Goal: Information Seeking & Learning: Learn about a topic

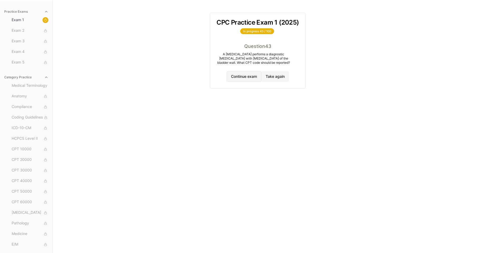
click at [249, 75] on button "Continue exam" at bounding box center [244, 76] width 35 height 11
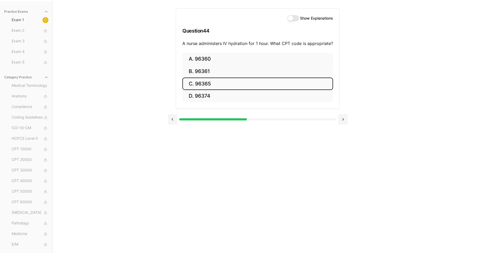
click at [225, 82] on button "C. 96365" at bounding box center [257, 83] width 151 height 12
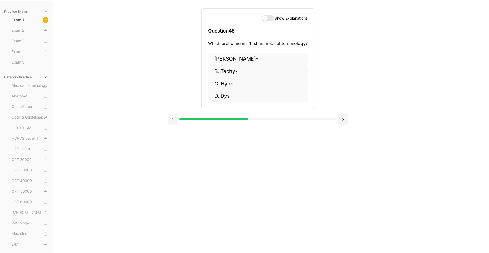
click at [271, 19] on button "Show Explanations" at bounding box center [268, 18] width 12 height 6
click at [228, 70] on button "B. Tachy-" at bounding box center [258, 71] width 100 height 12
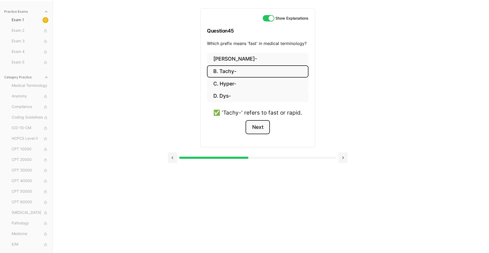
click at [257, 127] on button "Next" at bounding box center [258, 127] width 24 height 14
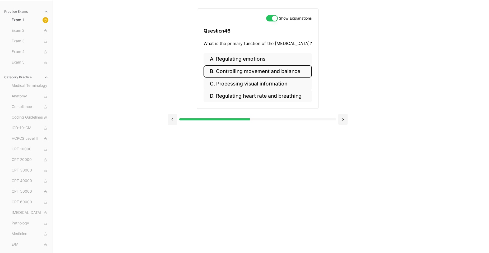
click at [236, 70] on button "B. Controlling movement and balance" at bounding box center [258, 71] width 108 height 12
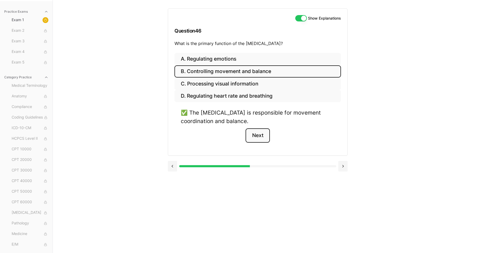
click at [266, 137] on button "Next" at bounding box center [258, 135] width 24 height 14
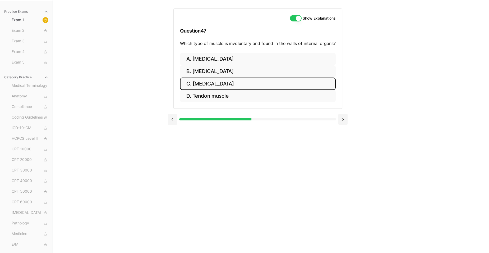
click at [226, 81] on button "C. Smooth muscle" at bounding box center [258, 83] width 156 height 12
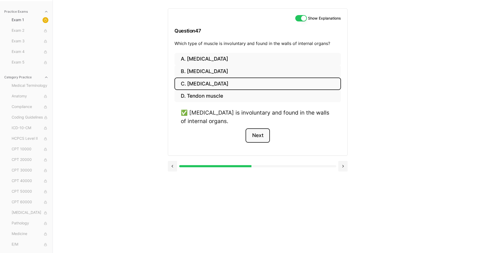
click at [252, 132] on button "Next" at bounding box center [258, 135] width 24 height 14
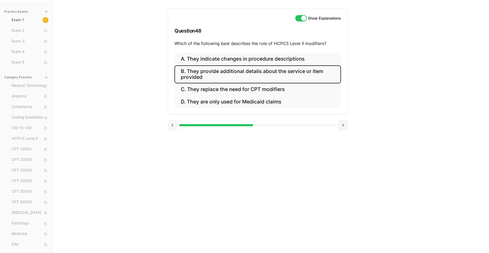
click at [245, 74] on button "B. They provide additional details about the service or item provided" at bounding box center [258, 74] width 167 height 18
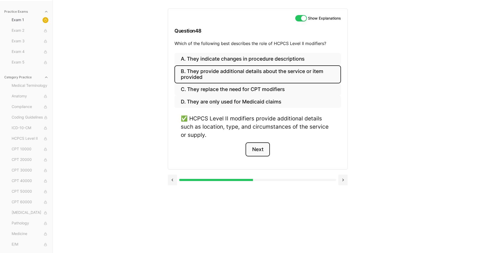
click at [255, 153] on button "Next" at bounding box center [258, 149] width 24 height 14
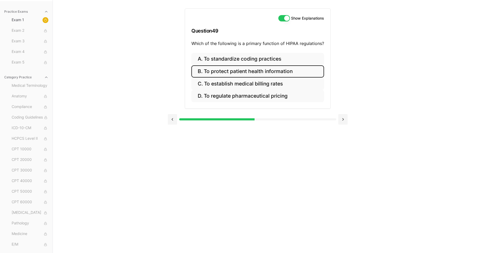
click at [240, 68] on button "B. To protect patient health information" at bounding box center [257, 71] width 133 height 12
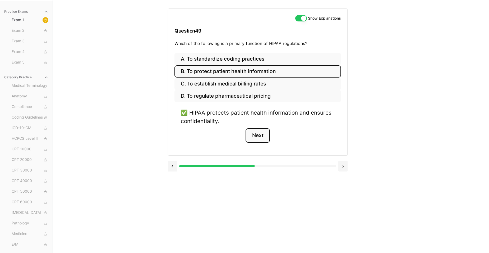
click at [256, 137] on button "Next" at bounding box center [258, 135] width 24 height 14
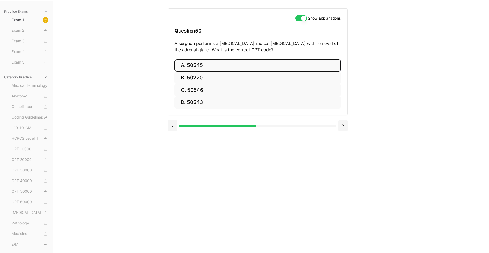
click at [215, 68] on button "A. 50545" at bounding box center [258, 65] width 167 height 12
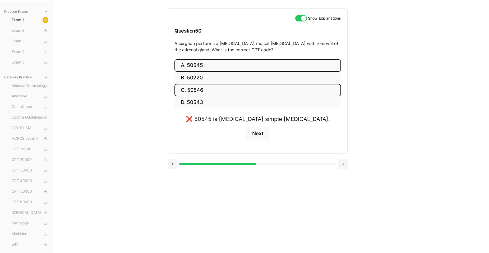
click at [209, 86] on button "C. 50546" at bounding box center [258, 90] width 167 height 12
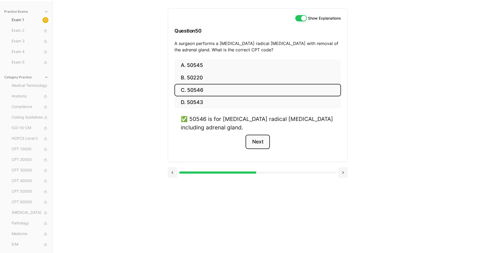
click at [264, 140] on button "Next" at bounding box center [258, 142] width 24 height 14
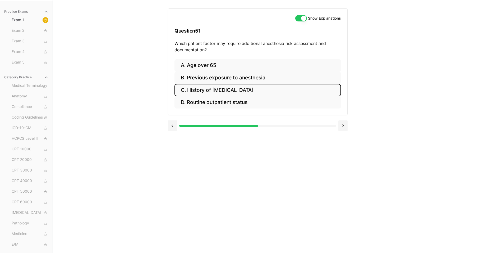
click at [258, 91] on button "C. History of obstructive sleep apnea" at bounding box center [258, 90] width 167 height 12
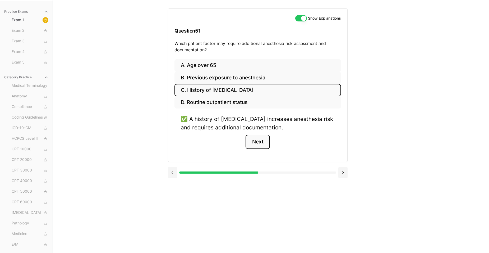
click at [269, 144] on button "Next" at bounding box center [258, 142] width 24 height 14
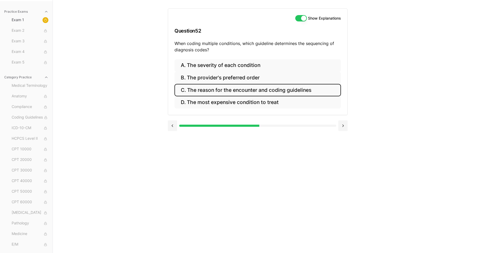
click at [274, 91] on button "C. The reason for the encounter and coding guidelines" at bounding box center [258, 90] width 167 height 12
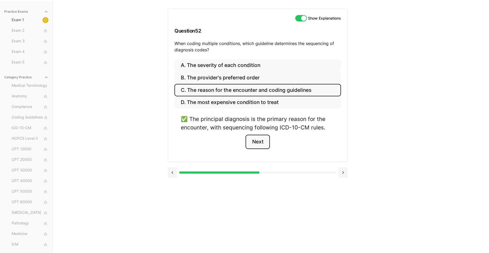
click at [266, 141] on button "Next" at bounding box center [258, 142] width 24 height 14
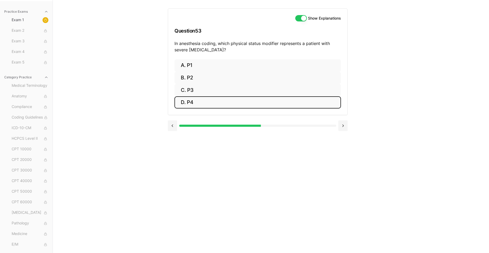
click at [215, 103] on button "D. P4" at bounding box center [258, 102] width 167 height 12
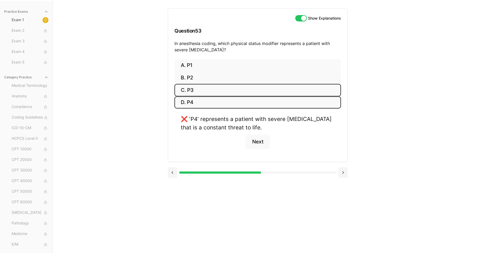
click at [214, 91] on button "C. P3" at bounding box center [258, 90] width 167 height 12
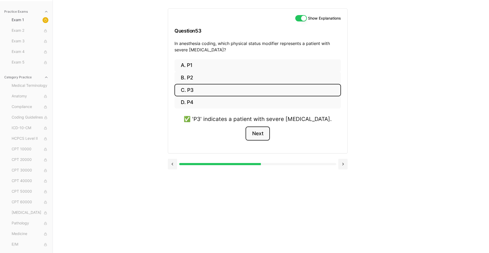
click at [265, 130] on button "Next" at bounding box center [258, 133] width 24 height 14
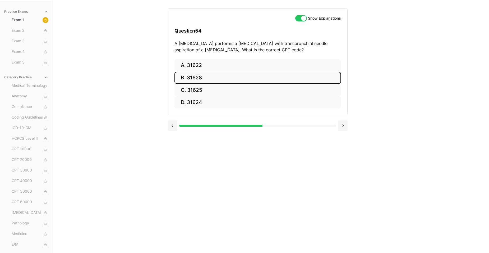
click at [220, 77] on button "B. 31628" at bounding box center [258, 78] width 167 height 12
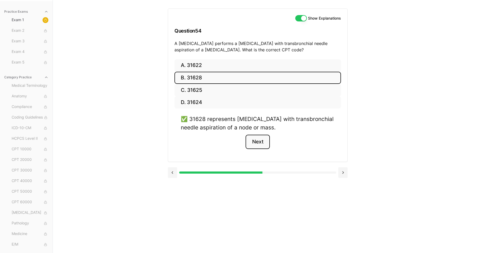
click at [259, 141] on button "Next" at bounding box center [258, 142] width 24 height 14
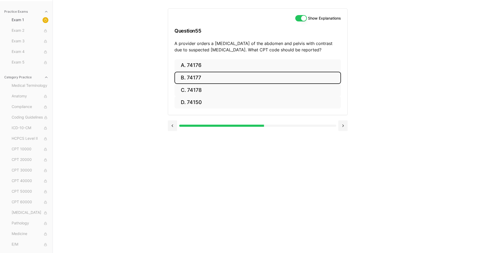
click at [227, 79] on button "B. 74177" at bounding box center [258, 78] width 167 height 12
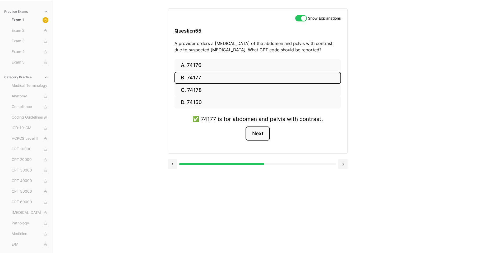
click at [255, 137] on button "Next" at bounding box center [258, 133] width 24 height 14
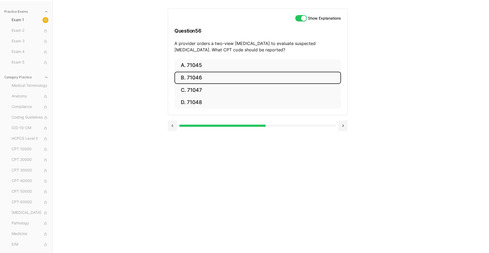
click at [235, 77] on button "B. 71046" at bounding box center [258, 78] width 167 height 12
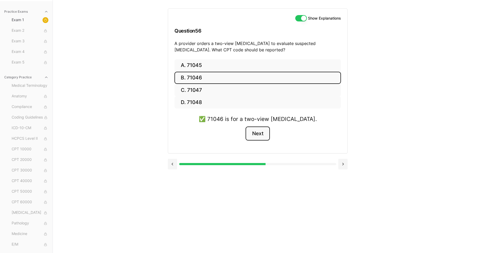
drag, startPoint x: 255, startPoint y: 131, endPoint x: 264, endPoint y: 132, distance: 9.3
click at [255, 131] on button "Next" at bounding box center [258, 133] width 24 height 14
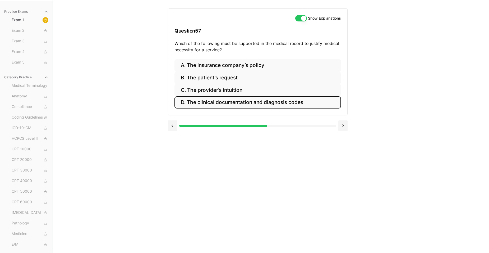
click at [236, 103] on button "D. The clinical documentation and diagnosis codes" at bounding box center [258, 102] width 167 height 12
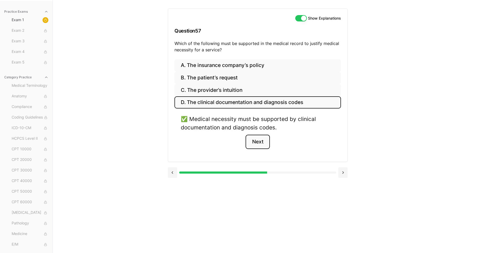
click at [254, 141] on button "Next" at bounding box center [258, 142] width 24 height 14
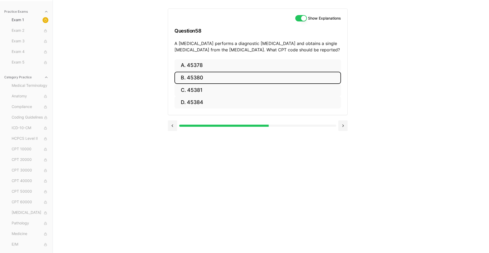
click at [244, 76] on button "B. 45380" at bounding box center [258, 78] width 167 height 12
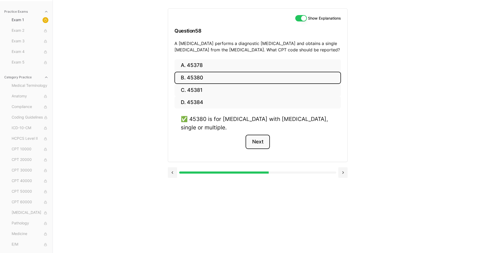
click at [260, 145] on button "Next" at bounding box center [258, 142] width 24 height 14
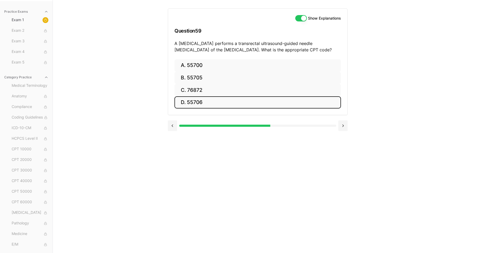
click at [238, 99] on button "D. 55706" at bounding box center [258, 102] width 167 height 12
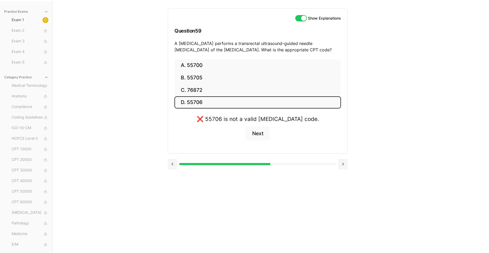
click at [238, 99] on button "D. 55706" at bounding box center [258, 102] width 167 height 12
click at [218, 88] on button "C. 76872" at bounding box center [258, 90] width 167 height 12
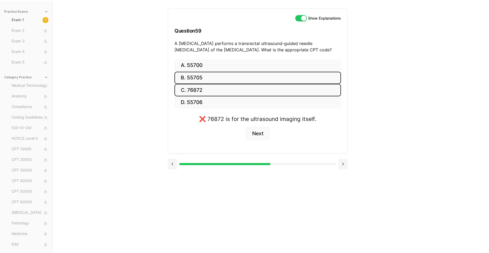
click at [220, 78] on button "B. 55705" at bounding box center [258, 78] width 167 height 12
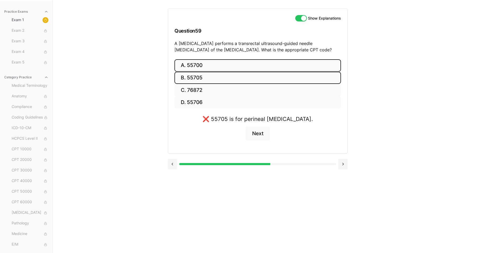
click at [217, 67] on button "A. 55700" at bounding box center [258, 65] width 167 height 12
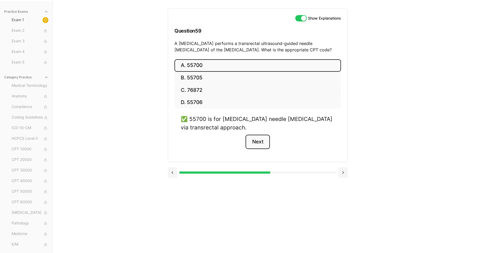
click at [260, 141] on button "Next" at bounding box center [258, 142] width 24 height 14
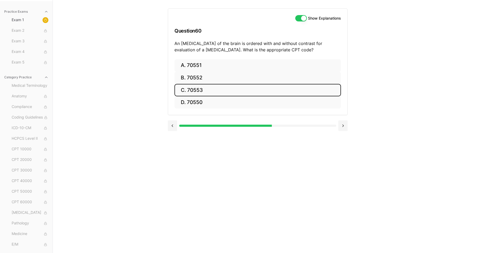
click at [196, 85] on button "C. 70553" at bounding box center [258, 90] width 167 height 12
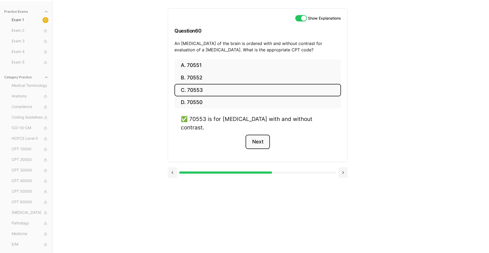
click at [263, 135] on button "Next" at bounding box center [258, 142] width 24 height 14
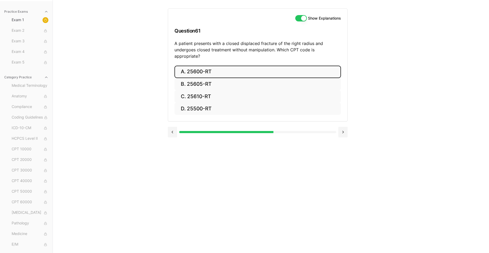
click at [232, 67] on button "A. 25600-RT" at bounding box center [258, 72] width 167 height 12
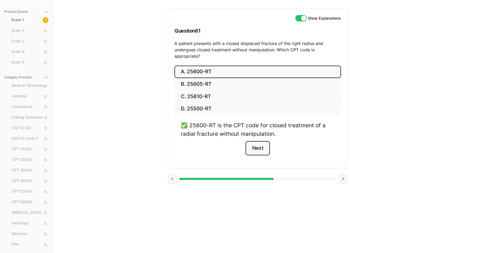
click at [249, 146] on button "Next" at bounding box center [258, 148] width 24 height 14
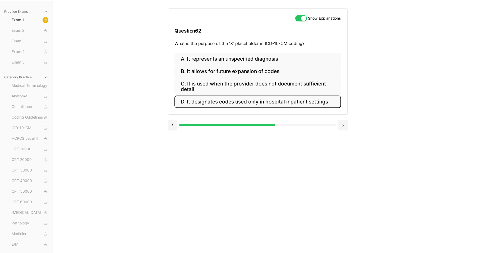
click at [305, 108] on button "D. It designates codes used only in hospital inpatient settings" at bounding box center [258, 101] width 167 height 12
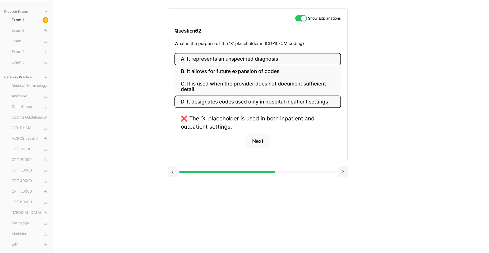
click at [260, 61] on button "A. It represents an unspecified diagnosis" at bounding box center [258, 59] width 167 height 12
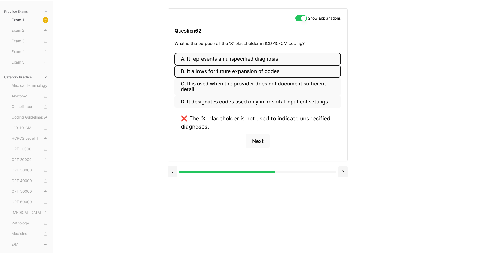
click at [259, 74] on button "B. It allows for future expansion of codes" at bounding box center [258, 71] width 167 height 12
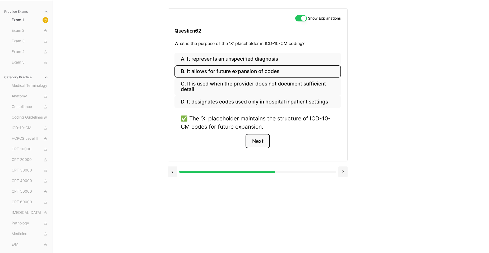
click at [258, 142] on button "Next" at bounding box center [258, 141] width 24 height 14
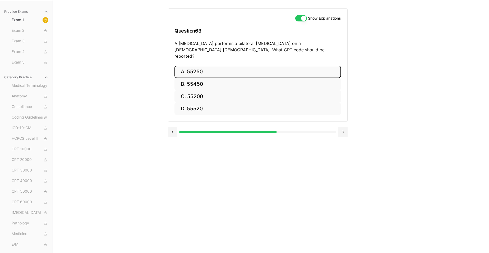
click at [238, 66] on button "A. 55250" at bounding box center [258, 72] width 167 height 12
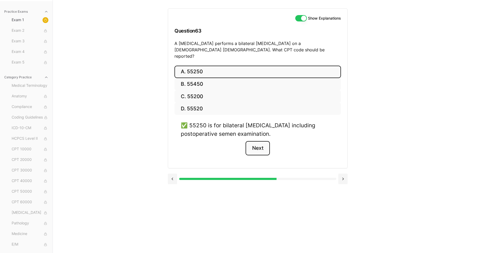
click at [257, 141] on button "Next" at bounding box center [258, 148] width 24 height 14
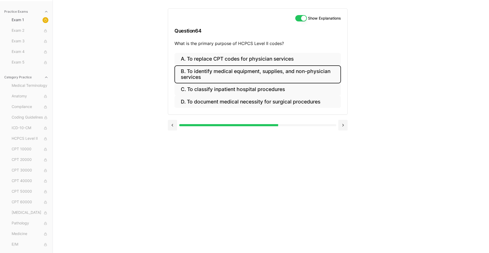
click at [311, 77] on button "B. To identify medical equipment, supplies, and non-physician services" at bounding box center [258, 74] width 167 height 18
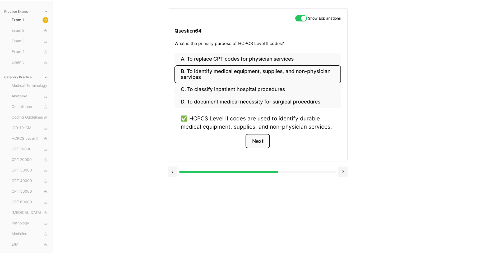
click at [263, 144] on button "Next" at bounding box center [258, 141] width 24 height 14
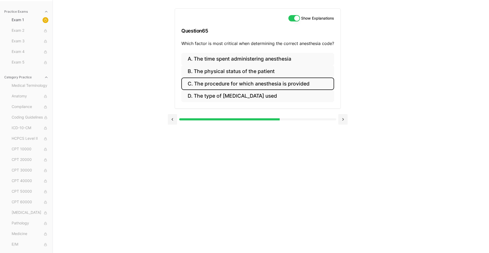
click at [277, 80] on button "C. The procedure for which anesthesia is provided" at bounding box center [257, 83] width 153 height 12
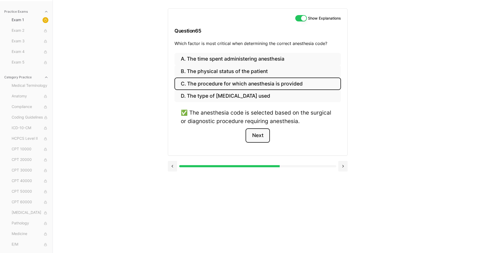
click at [257, 136] on button "Next" at bounding box center [258, 135] width 24 height 14
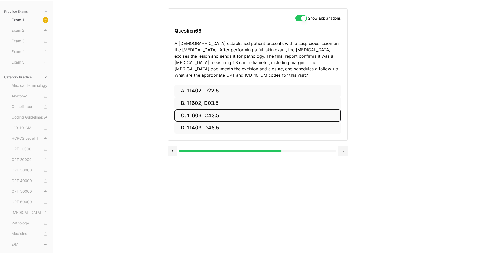
click at [212, 114] on button "C. 11603, C43.5" at bounding box center [258, 115] width 167 height 12
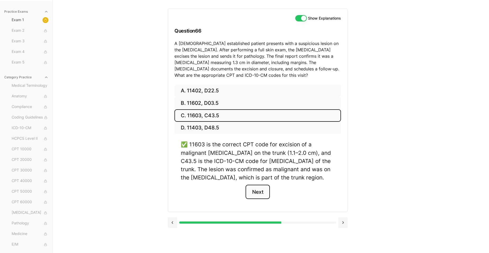
click at [258, 195] on button "Next" at bounding box center [258, 192] width 24 height 14
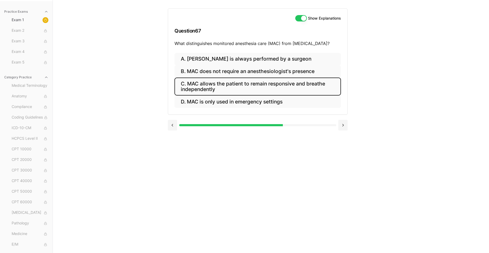
click at [249, 84] on button "C. MAC allows the patient to remain responsive and breathe independently" at bounding box center [258, 86] width 167 height 18
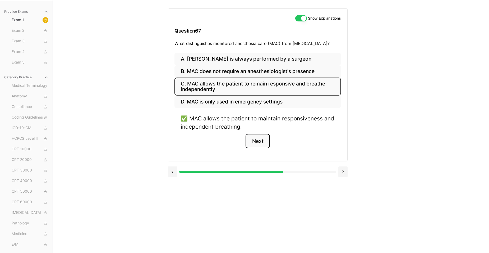
click at [264, 138] on button "Next" at bounding box center [258, 141] width 24 height 14
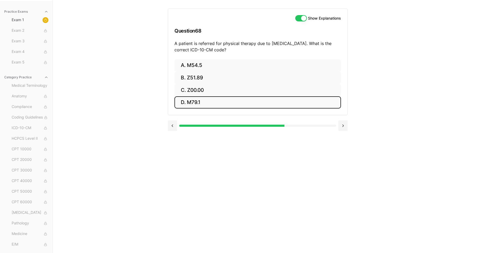
click at [211, 103] on button "D. M79.1" at bounding box center [258, 102] width 167 height 12
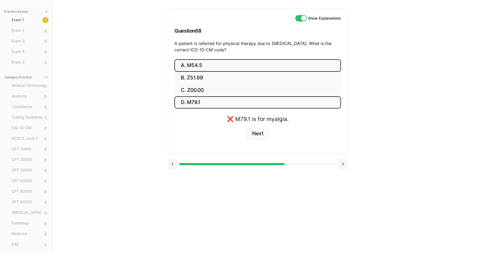
click at [209, 63] on button "A. M54.5" at bounding box center [258, 65] width 167 height 12
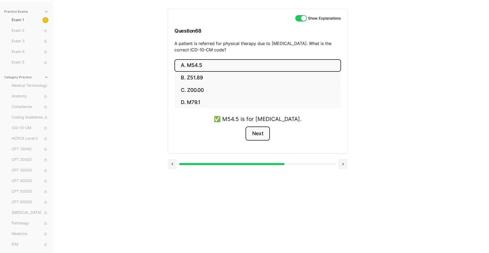
click at [265, 136] on button "Next" at bounding box center [258, 133] width 24 height 14
